Goal: Task Accomplishment & Management: Complete application form

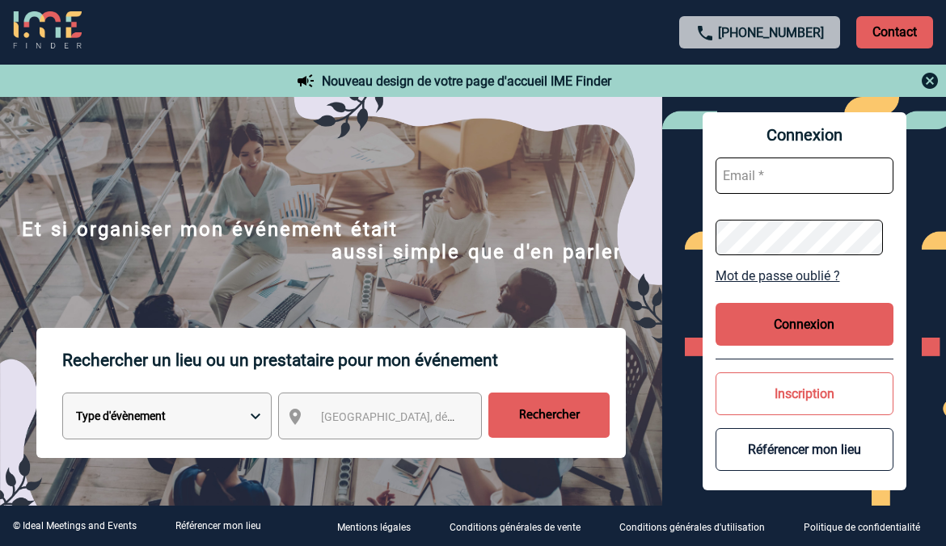
click at [784, 168] on input "text" at bounding box center [804, 176] width 178 height 36
type input "nadia.louzani@sanofi.com"
click at [859, 310] on button "Connexion" at bounding box center [804, 324] width 178 height 43
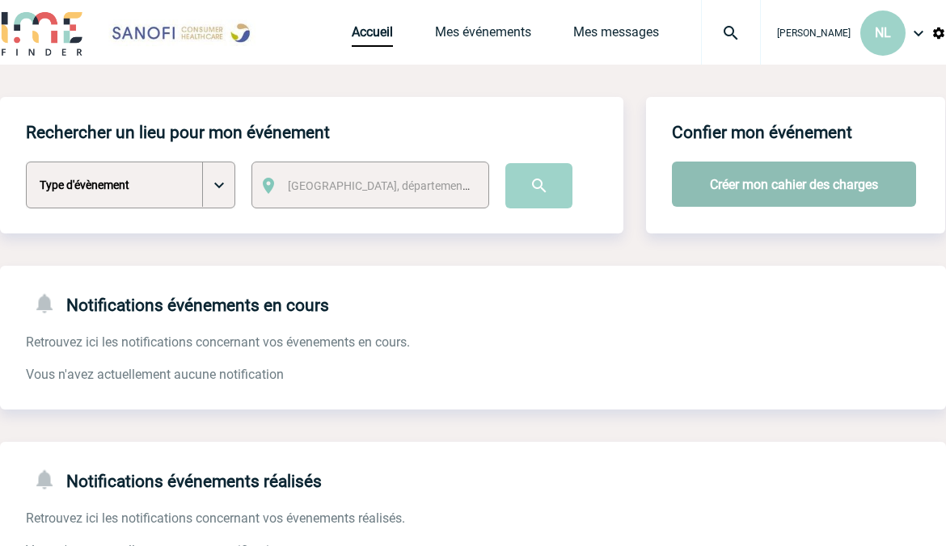
click at [723, 183] on button "Créer mon cahier des charges" at bounding box center [794, 184] width 244 height 45
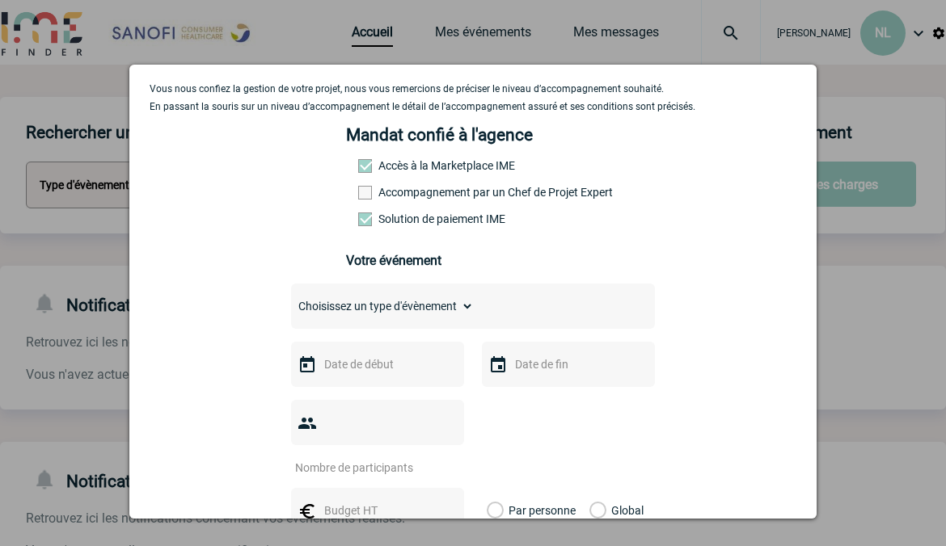
scroll to position [162, 0]
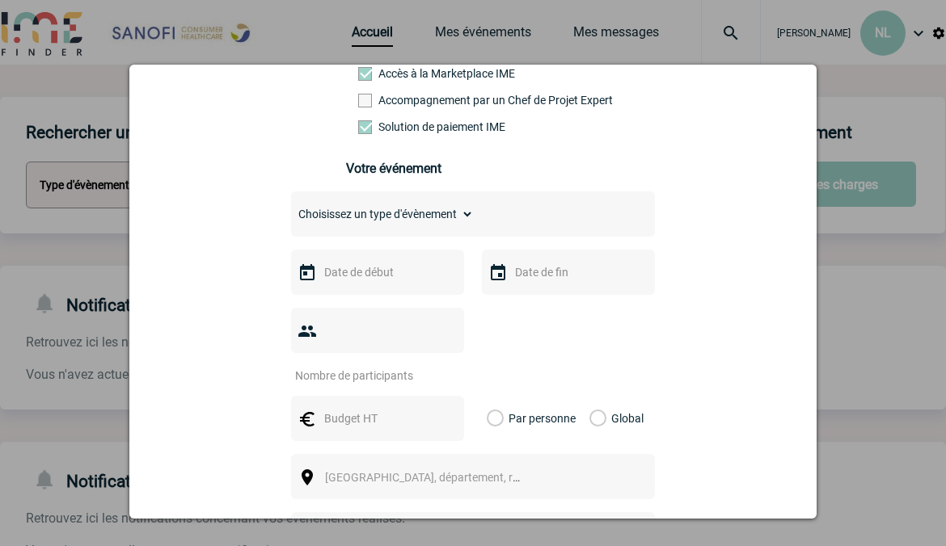
click at [365, 225] on select "Choisissez un type d'évènement Séminaire avec nuitée Séminaire sans nuitée Repa…" at bounding box center [382, 214] width 183 height 23
select select "3"
click at [291, 208] on select "Choisissez un type d'évènement Séminaire avec nuitée Séminaire sans nuitée Repa…" at bounding box center [382, 214] width 183 height 23
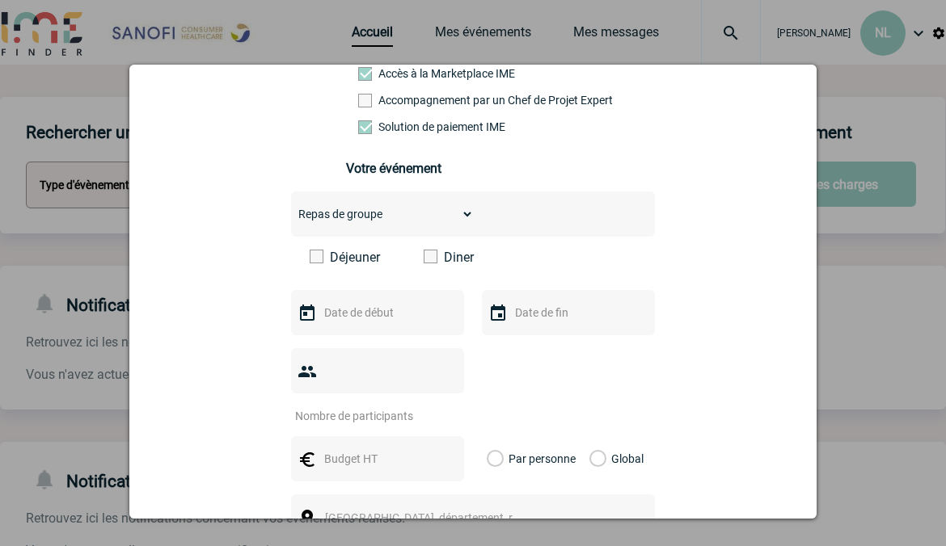
click at [424, 261] on span at bounding box center [430, 257] width 14 height 14
click at [0, 0] on input "Diner" at bounding box center [0, 0] width 0 height 0
click at [403, 310] on input "text" at bounding box center [376, 312] width 112 height 21
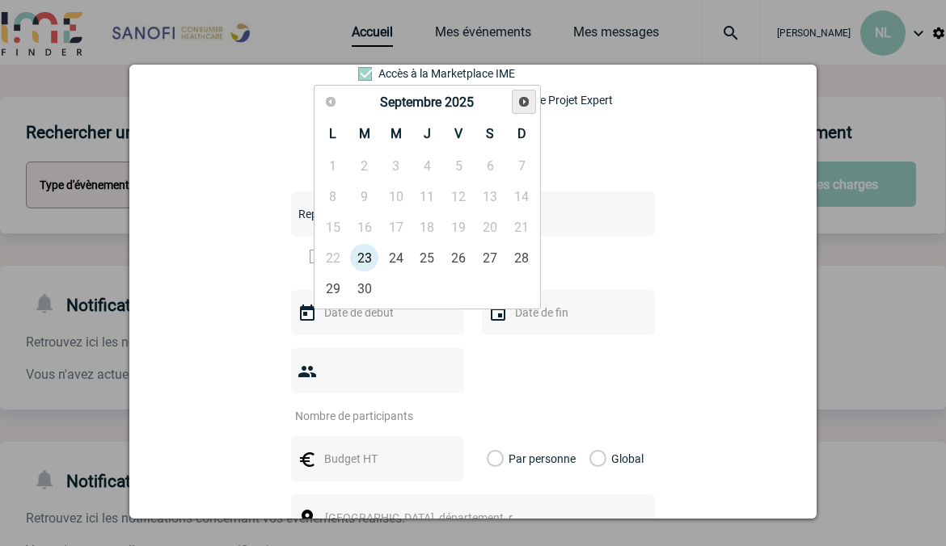
click at [529, 103] on span "Suivant" at bounding box center [523, 101] width 13 height 13
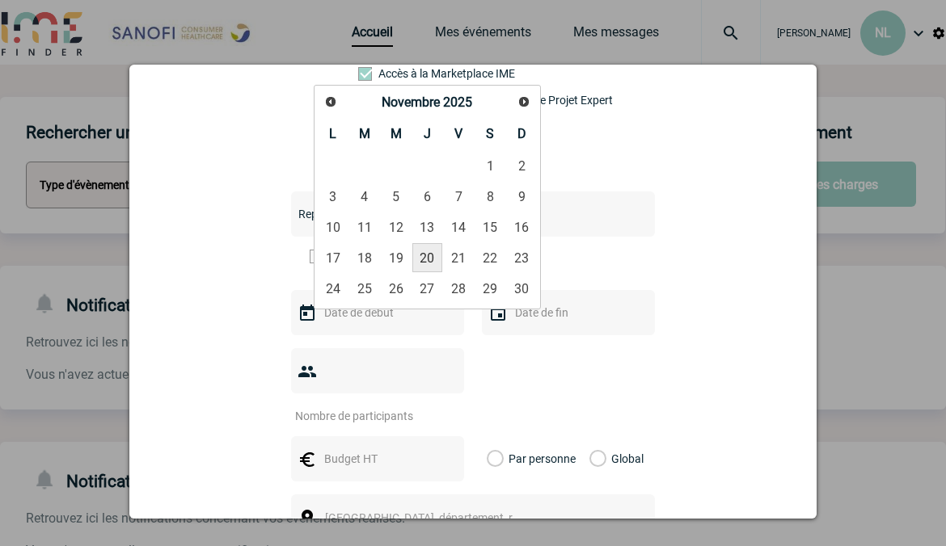
click at [437, 254] on link "20" at bounding box center [427, 257] width 30 height 29
type input "20-11-2025"
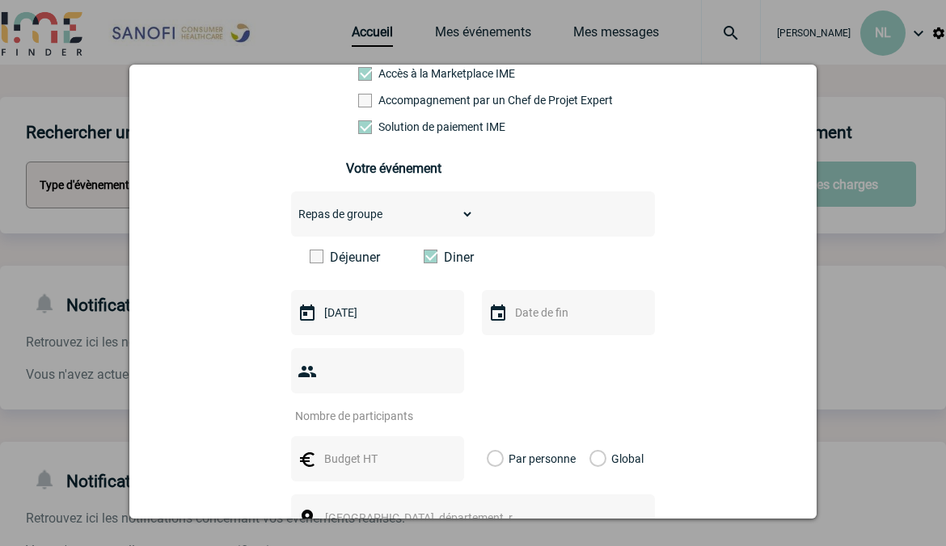
click at [526, 315] on input "text" at bounding box center [567, 312] width 112 height 21
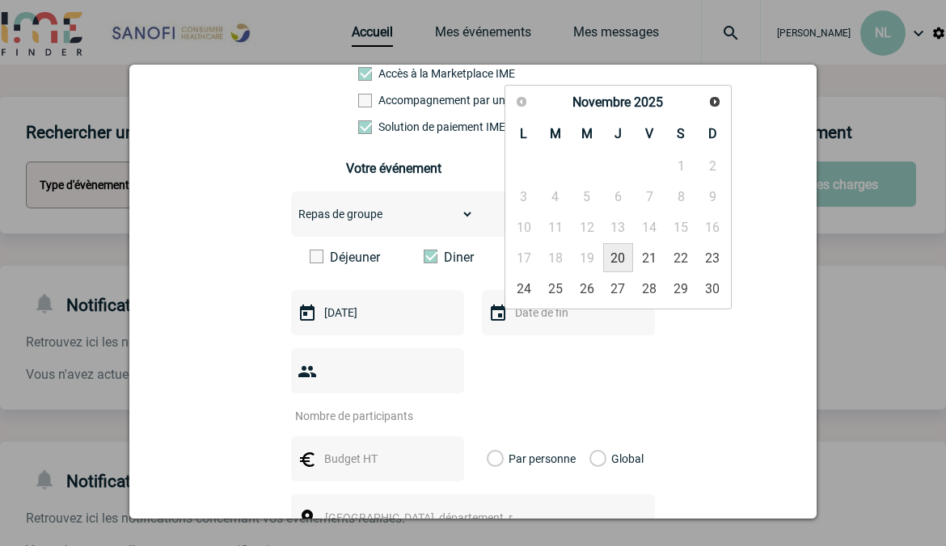
click at [613, 253] on link "20" at bounding box center [618, 257] width 30 height 29
type input "20-11-2025"
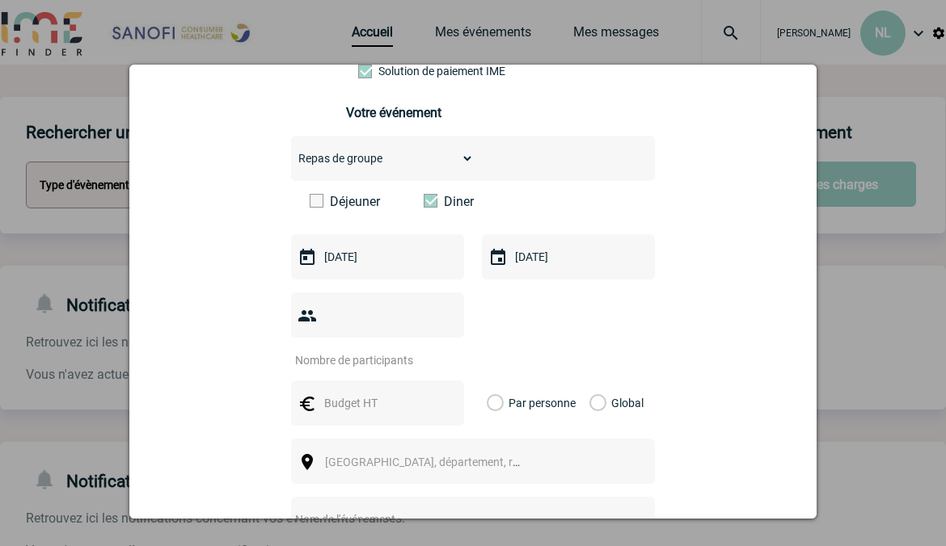
scroll to position [242, 0]
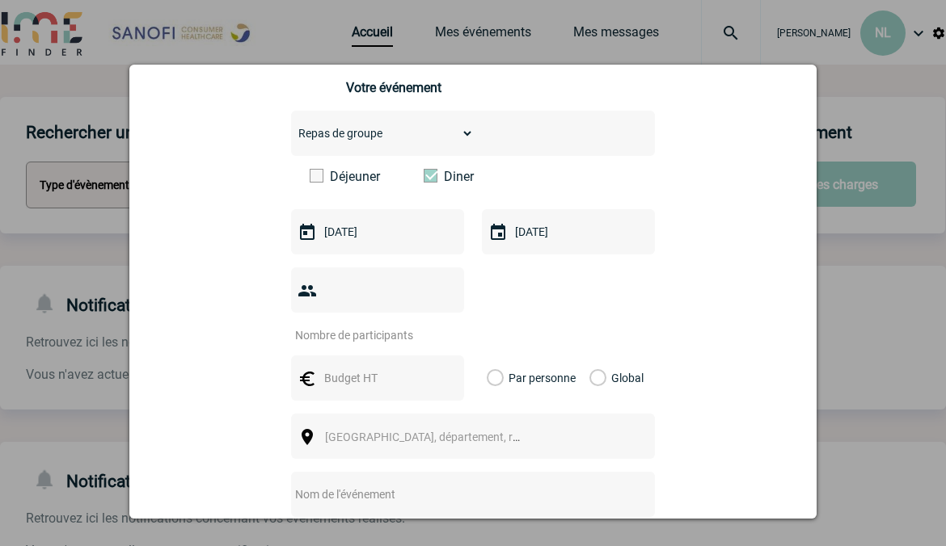
click at [371, 325] on input "number" at bounding box center [367, 335] width 152 height 21
click at [342, 274] on div at bounding box center [377, 289] width 173 height 45
click at [340, 325] on input "number" at bounding box center [367, 335] width 152 height 21
click at [440, 325] on input "1" at bounding box center [367, 335] width 152 height 21
type input "14"
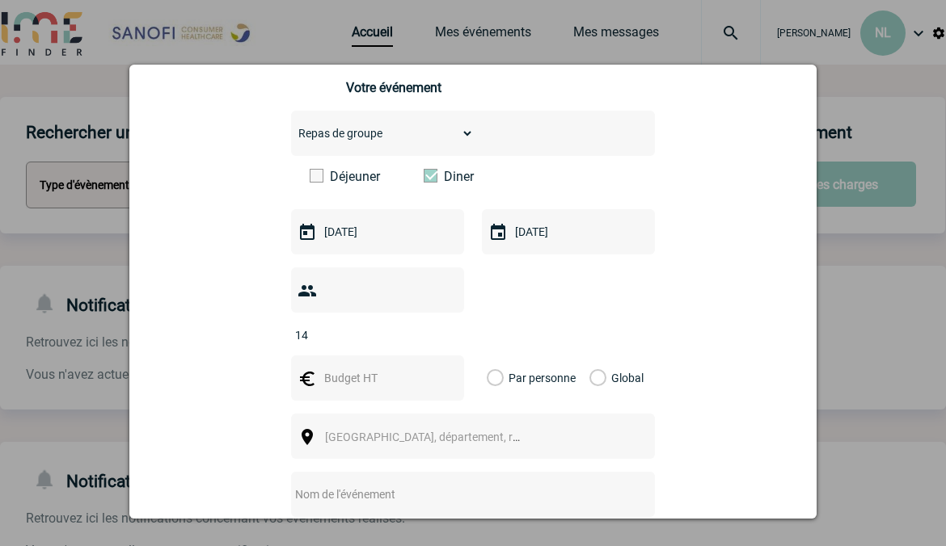
click at [423, 356] on div at bounding box center [377, 378] width 173 height 45
click at [407, 368] on input "text" at bounding box center [376, 378] width 112 height 21
type input "60"
click at [495, 356] on label "Par personne" at bounding box center [495, 378] width 18 height 45
click at [0, 0] on input "Par personne" at bounding box center [0, 0] width 0 height 0
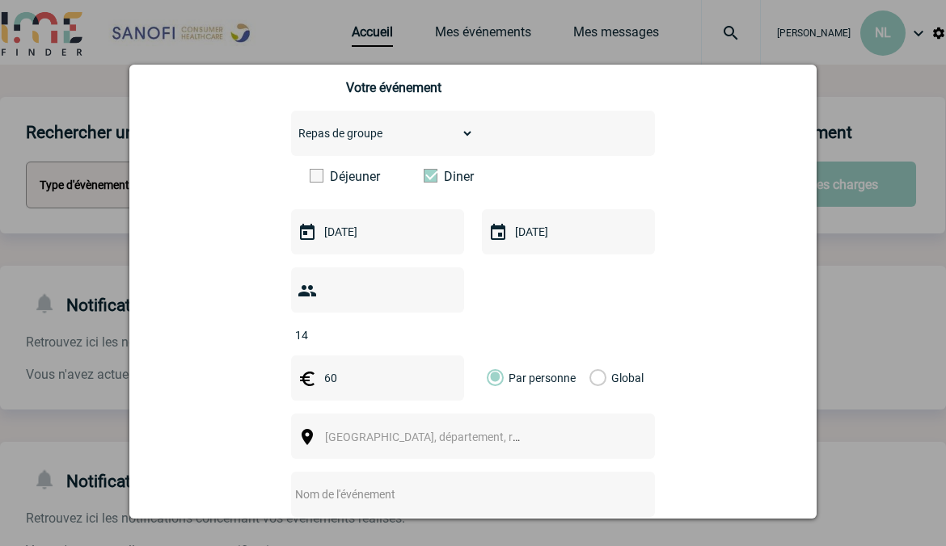
click at [456, 414] on div "Ville, département, région..." at bounding box center [473, 436] width 364 height 45
click at [453, 431] on span "Ville, département, région..." at bounding box center [437, 437] width 225 height 13
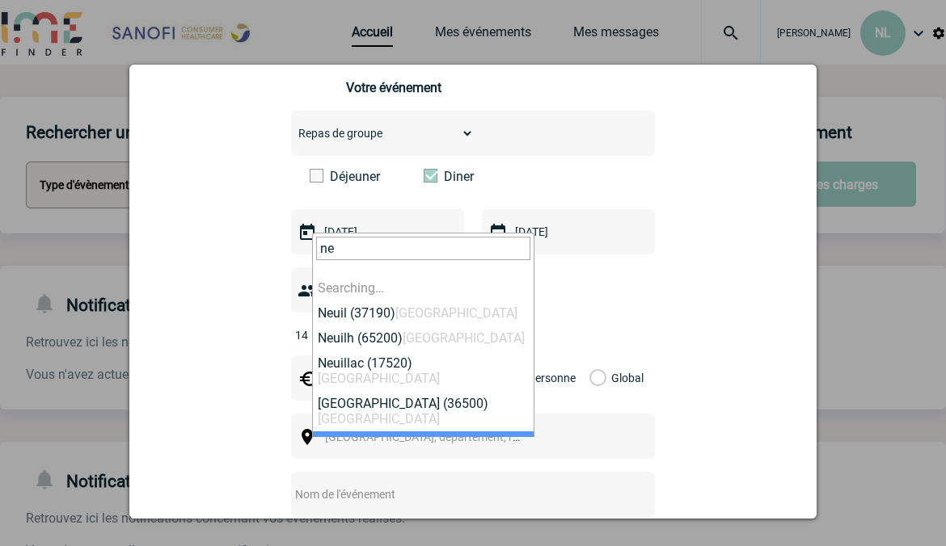
type input "n"
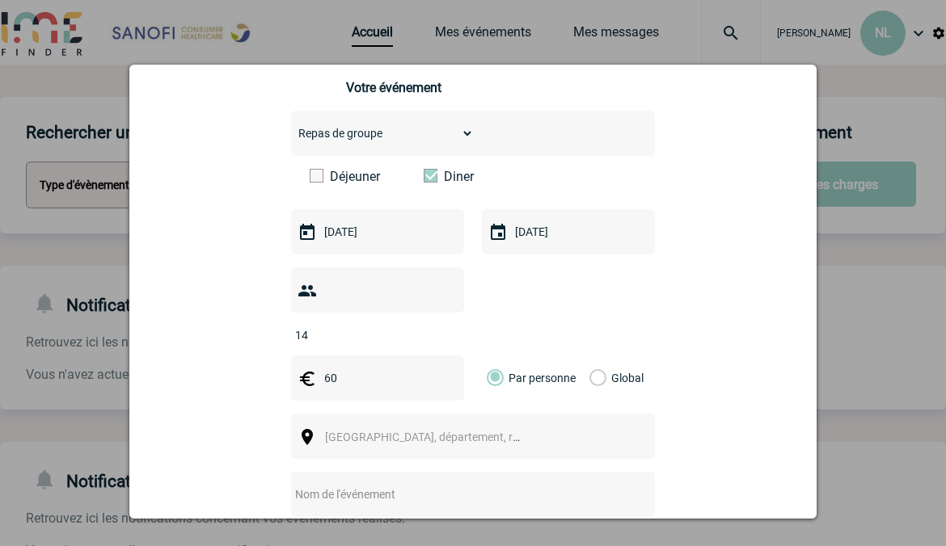
click at [668, 417] on div "Vous nous confiez la gestion de votre projet, nous vous remercions de préciser …" at bounding box center [473, 298] width 647 height 777
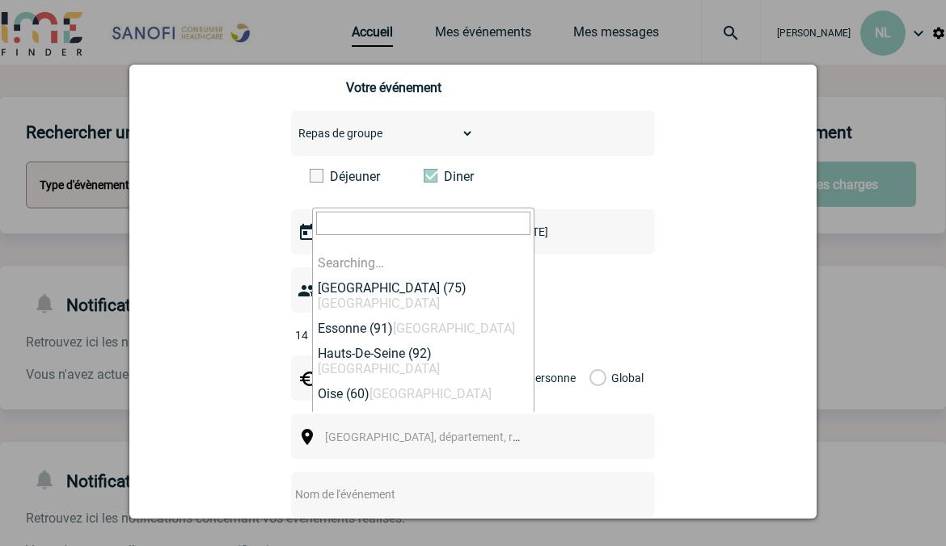
click at [483, 426] on span "Ville, département, région..." at bounding box center [429, 437] width 222 height 23
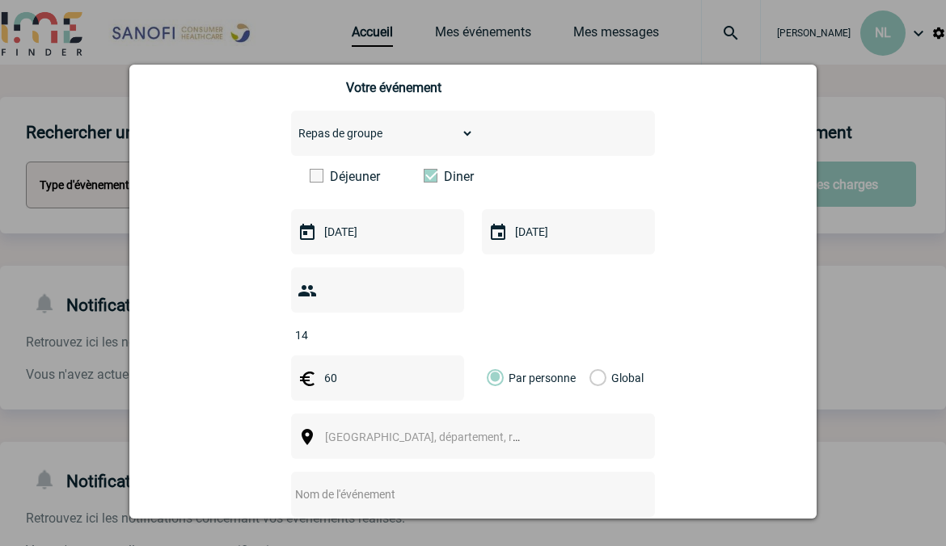
click at [468, 426] on span "Ville, département, région..." at bounding box center [429, 437] width 222 height 23
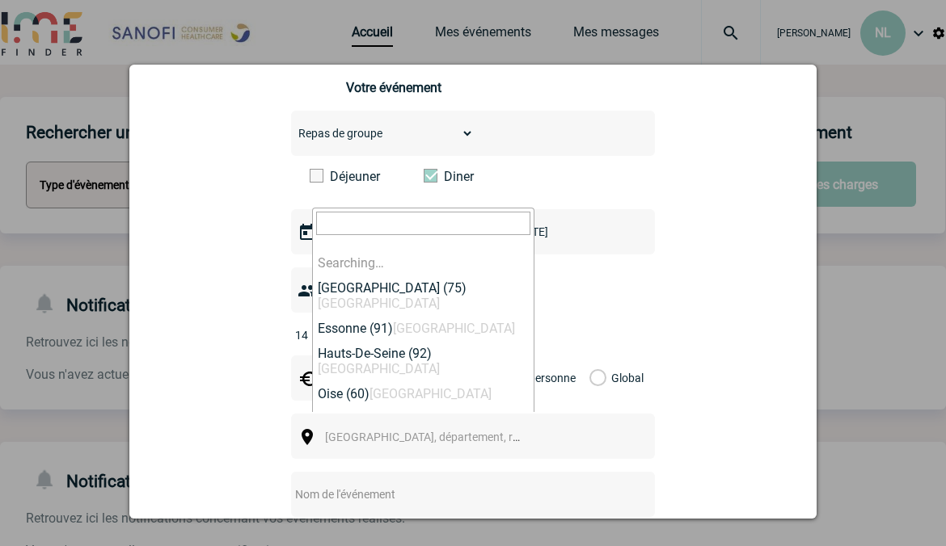
click at [379, 426] on span "Ville, département, région..." at bounding box center [429, 437] width 222 height 23
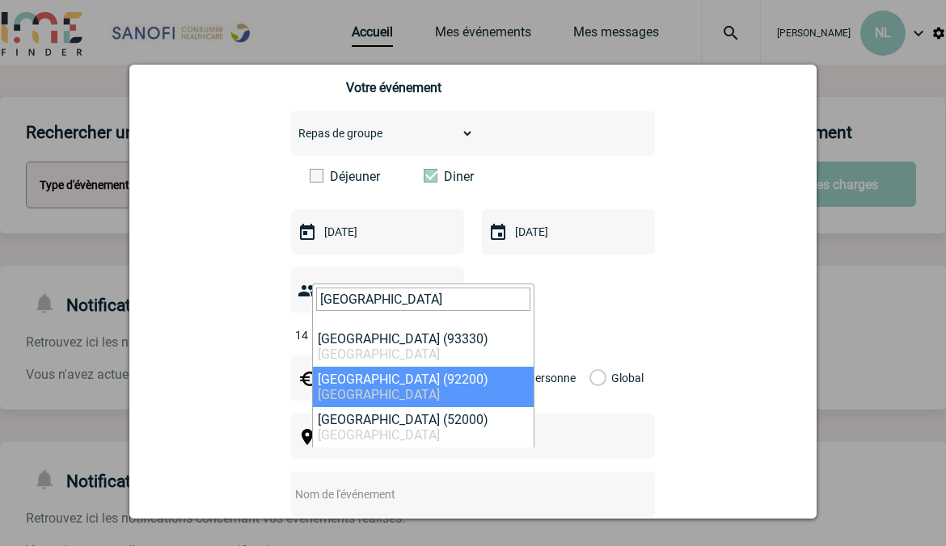
type input "neuilly sur"
select select "51"
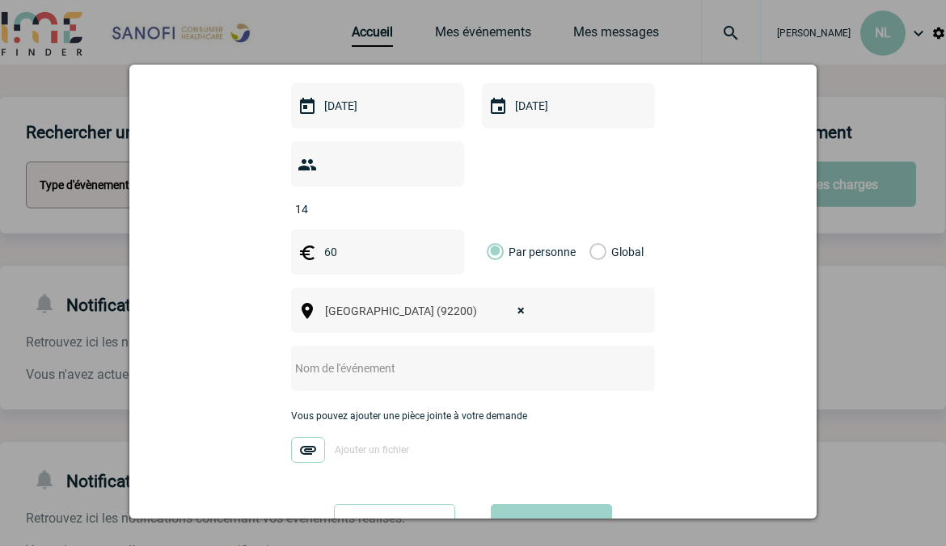
scroll to position [404, 0]
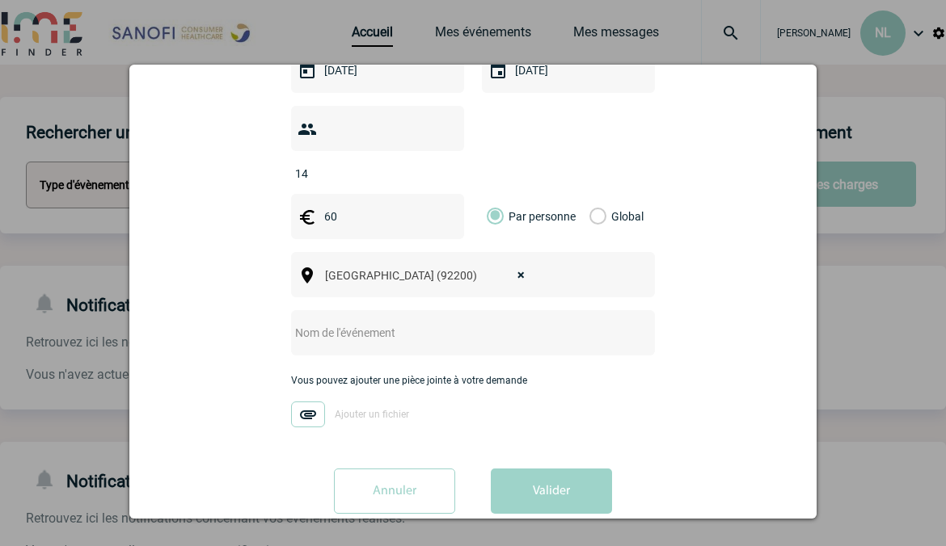
click at [358, 322] on input "text" at bounding box center [451, 332] width 321 height 21
type input "diner DR Pharma"
click at [307, 469] on div "Annuler Valider" at bounding box center [473, 497] width 647 height 57
click at [579, 477] on button "Valider" at bounding box center [551, 491] width 121 height 45
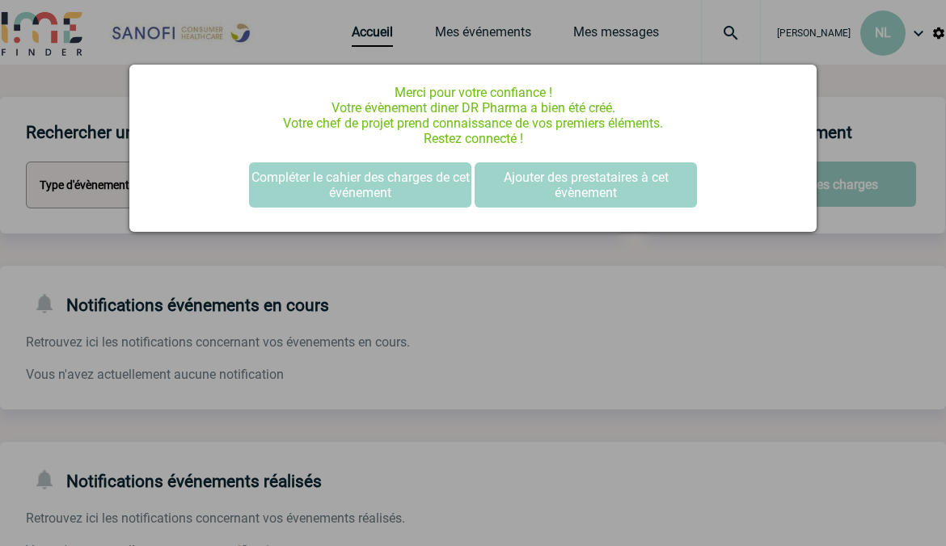
scroll to position [0, 0]
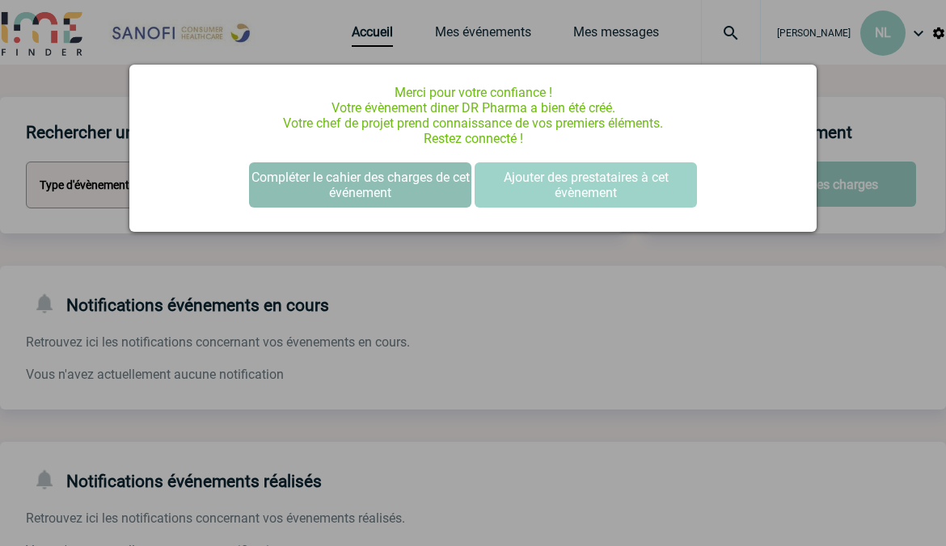
click at [404, 177] on button "Compléter le cahier des charges de cet événement" at bounding box center [360, 184] width 222 height 45
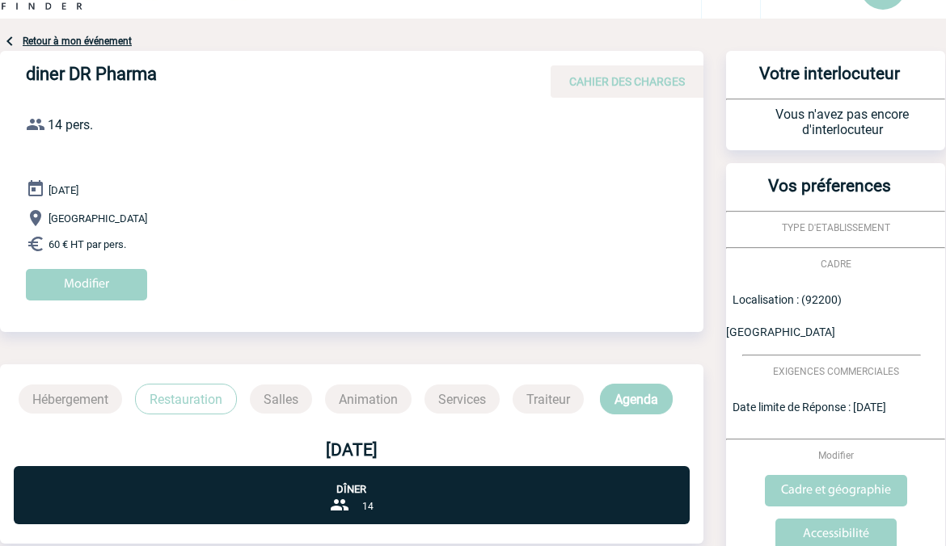
scroll to position [151, 0]
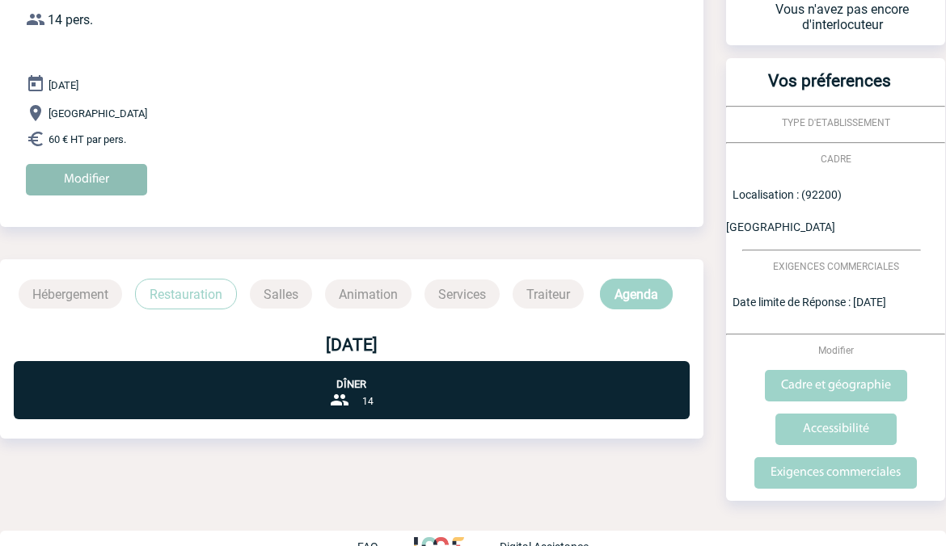
click at [122, 179] on input "Modifier" at bounding box center [86, 180] width 121 height 32
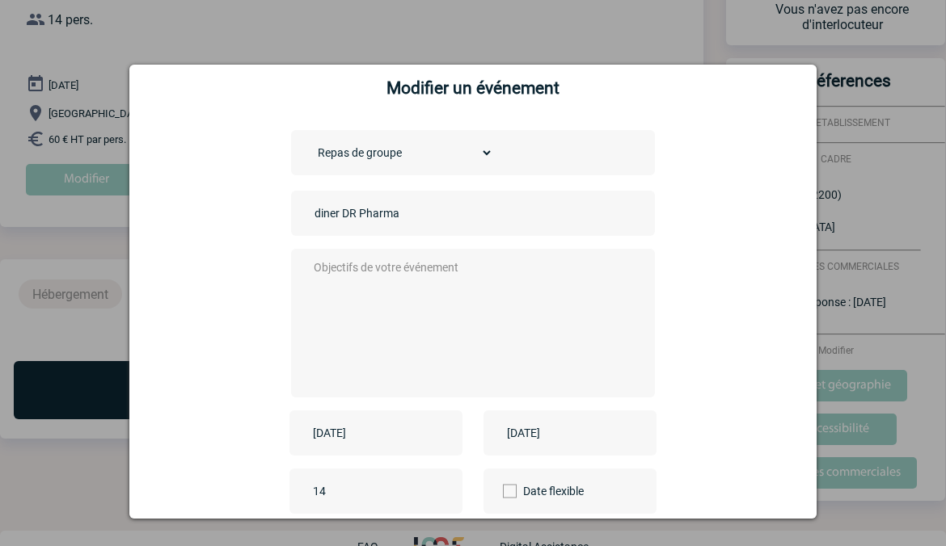
scroll to position [0, 0]
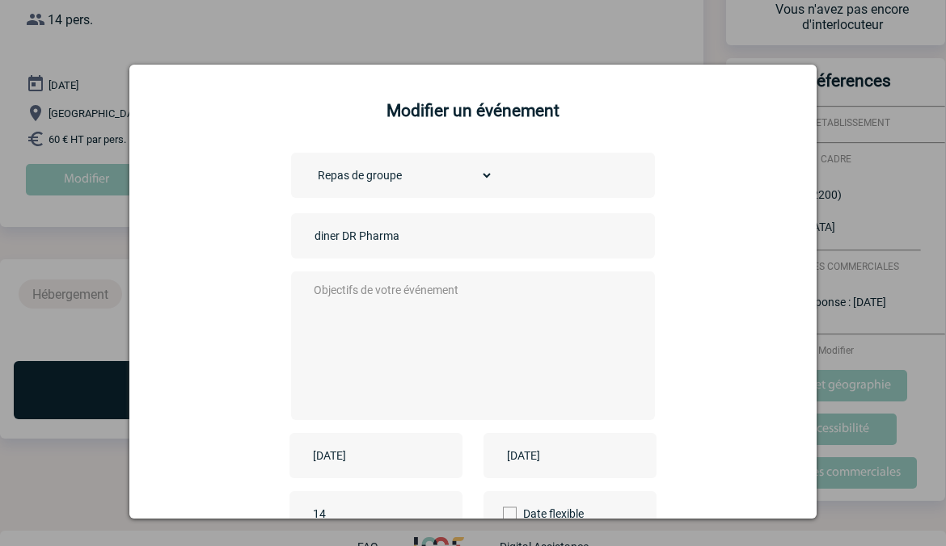
click at [356, 296] on textarea at bounding box center [469, 344] width 319 height 129
type textarea "l"
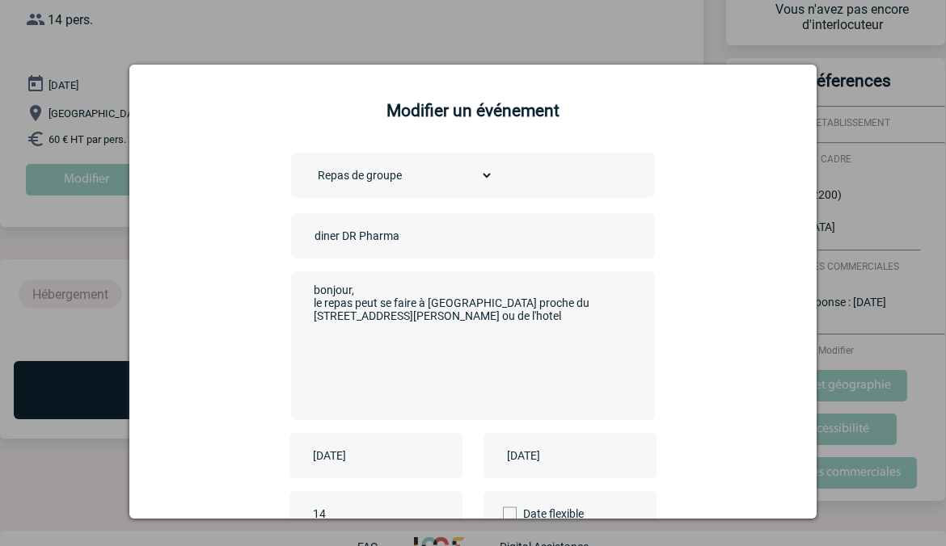
paste textarea "Novotel Suresnes"
click at [406, 322] on textarea "bonjour, le repas peut se faire à [GEOGRAPHIC_DATA] proche du [STREET_ADDRESS][…" at bounding box center [469, 344] width 319 height 129
click at [405, 320] on textarea "bonjour, le repas peut se faire à [GEOGRAPHIC_DATA] proche du [STREET_ADDRESS][…" at bounding box center [469, 344] width 319 height 129
click at [436, 300] on textarea "bonjour, le repas peut se faire à [GEOGRAPHIC_DATA] proche du [STREET_ADDRESS][…" at bounding box center [469, 344] width 319 height 129
drag, startPoint x: 463, startPoint y: 317, endPoint x: 474, endPoint y: 317, distance: 10.5
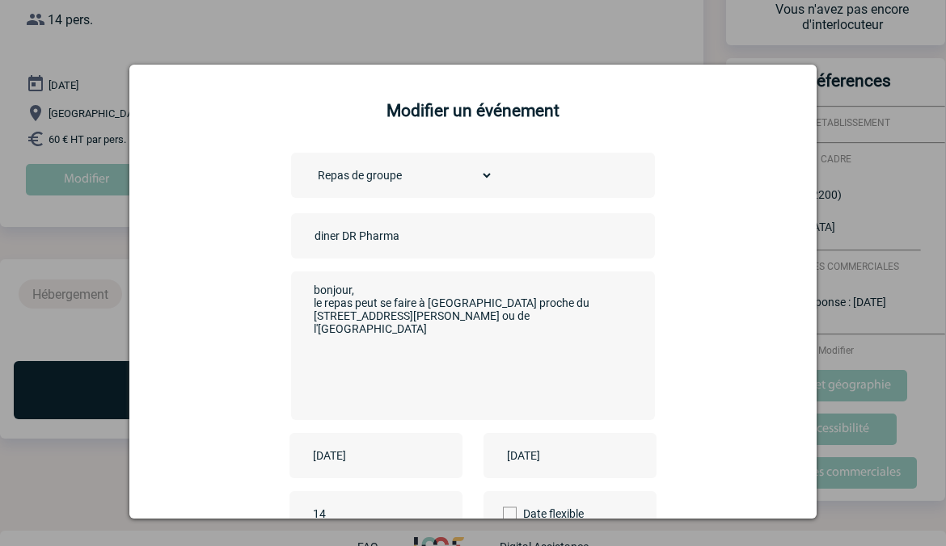
click at [465, 317] on textarea "bonjour, le repas peut se faire à [GEOGRAPHIC_DATA] proche du [STREET_ADDRESS][…" at bounding box center [469, 344] width 319 height 129
click at [513, 318] on textarea "bonjour, le repas peut se faire à [GEOGRAPHIC_DATA] proche du [STREET_ADDRESS][…" at bounding box center [469, 344] width 319 height 129
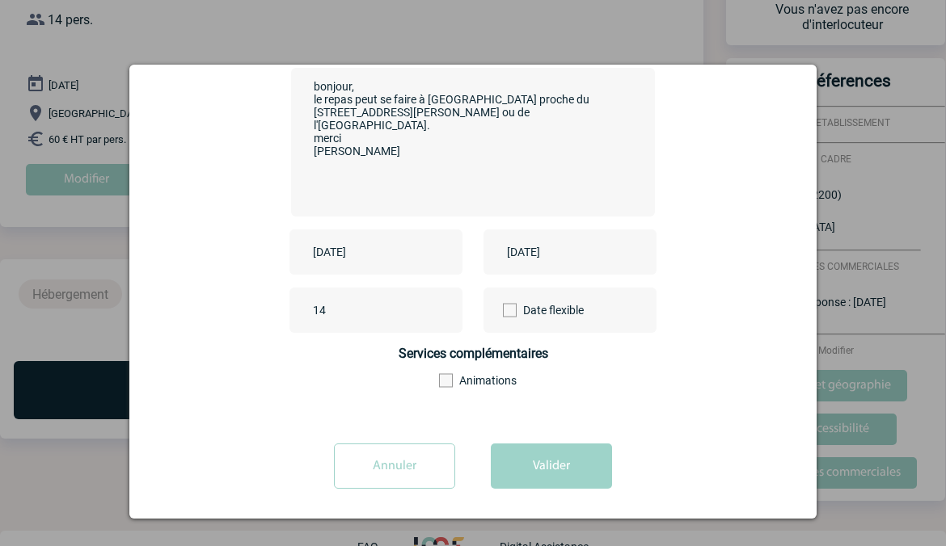
scroll to position [213, 0]
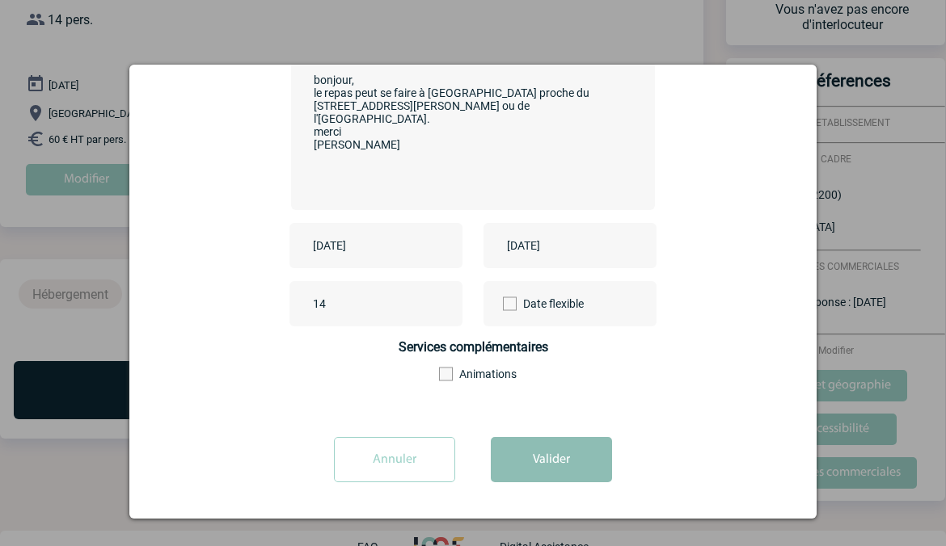
type textarea "bonjour, le repas peut se faire à [GEOGRAPHIC_DATA] proche du [STREET_ADDRESS][…"
click at [537, 467] on button "Valider" at bounding box center [551, 459] width 121 height 45
